Goal: Navigation & Orientation: Understand site structure

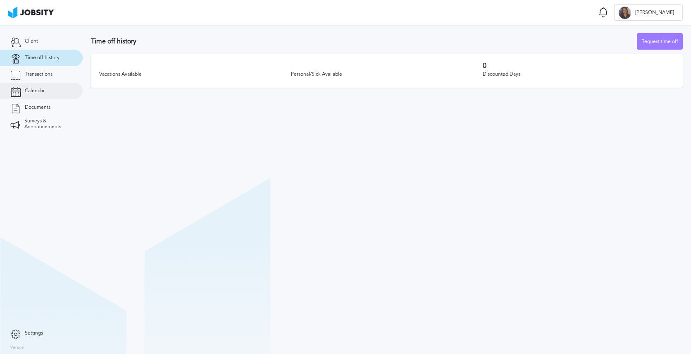
click at [39, 92] on span "Calendar" at bounding box center [35, 91] width 20 height 6
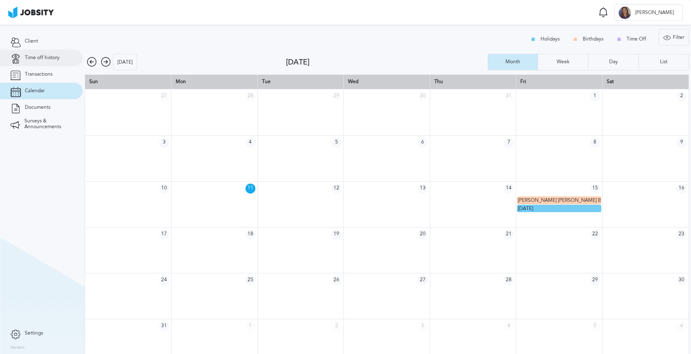
click at [45, 57] on span "Time off history" at bounding box center [42, 58] width 35 height 6
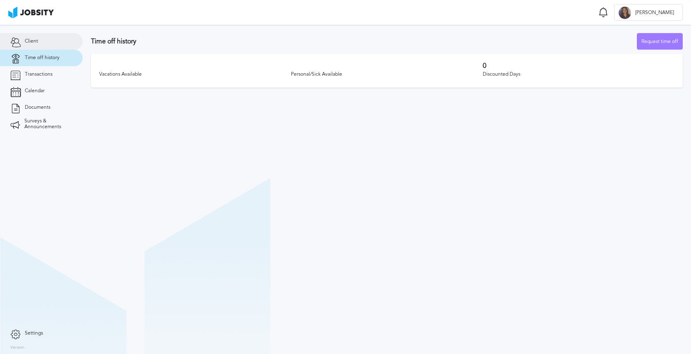
click at [45, 45] on link "Client" at bounding box center [41, 41] width 83 height 17
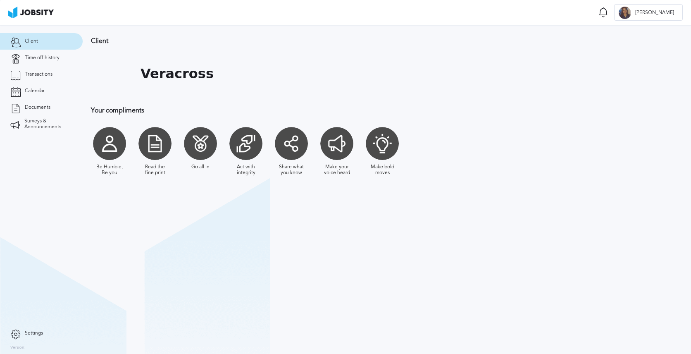
click at [290, 140] on div at bounding box center [291, 143] width 33 height 33
click at [40, 55] on span "Time off history" at bounding box center [42, 58] width 35 height 6
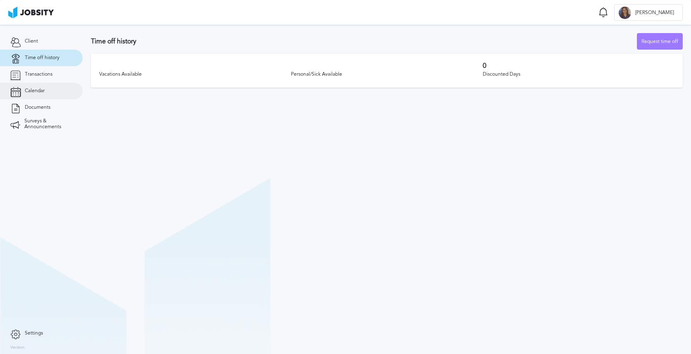
click at [39, 87] on link "Calendar" at bounding box center [41, 91] width 83 height 17
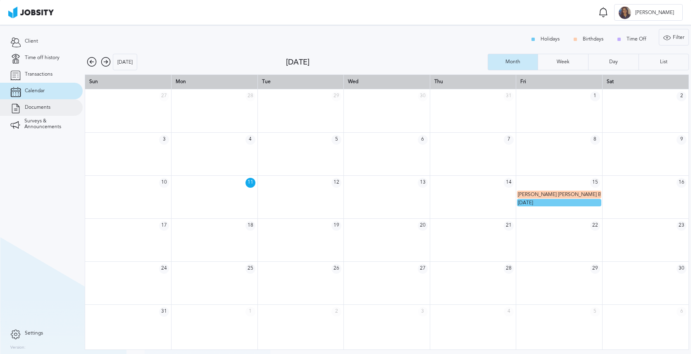
click at [42, 102] on link "Documents" at bounding box center [41, 107] width 83 height 17
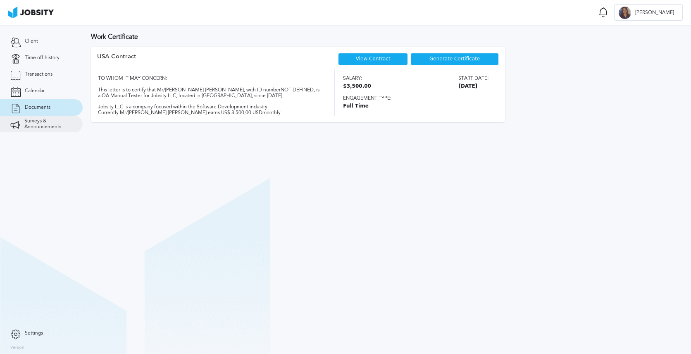
click at [37, 127] on span "Surveys & Announcements" at bounding box center [48, 124] width 48 height 12
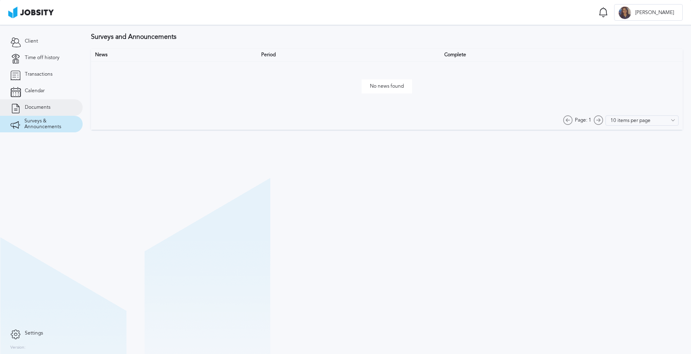
click at [33, 105] on span "Documents" at bounding box center [38, 108] width 26 height 6
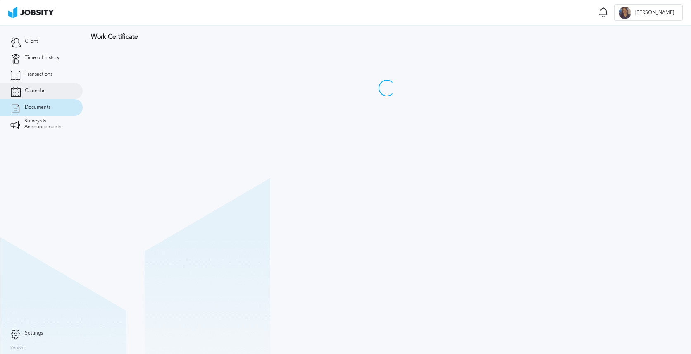
click at [34, 94] on link "Calendar" at bounding box center [41, 91] width 83 height 17
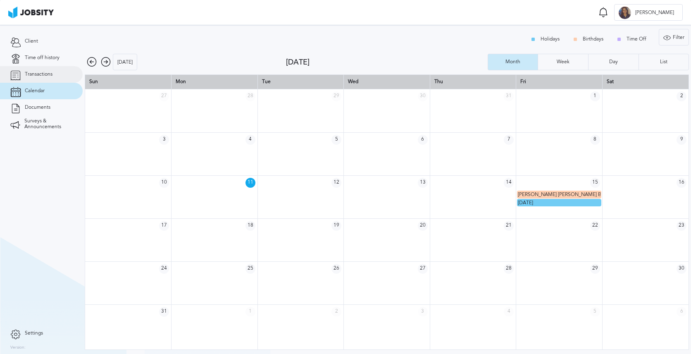
click at [42, 74] on span "Transactions" at bounding box center [39, 74] width 28 height 6
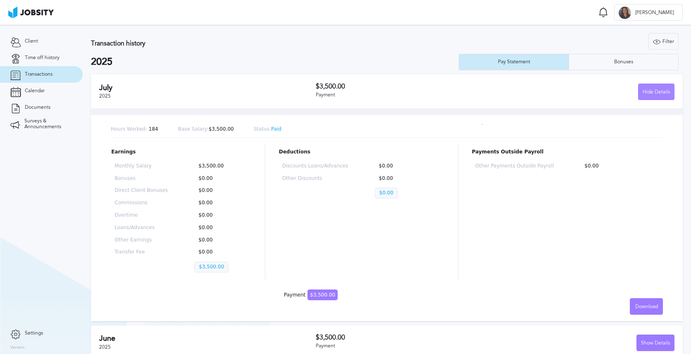
click at [642, 92] on div "Hide Details" at bounding box center [656, 92] width 36 height 17
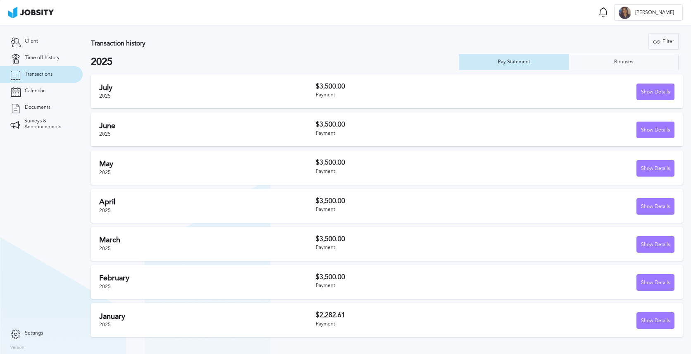
click at [315, 15] on section "Transactions Notifications [PERSON_NAME] all as seen No notifications to show .…" at bounding box center [345, 12] width 691 height 25
